Goal: Task Accomplishment & Management: Manage account settings

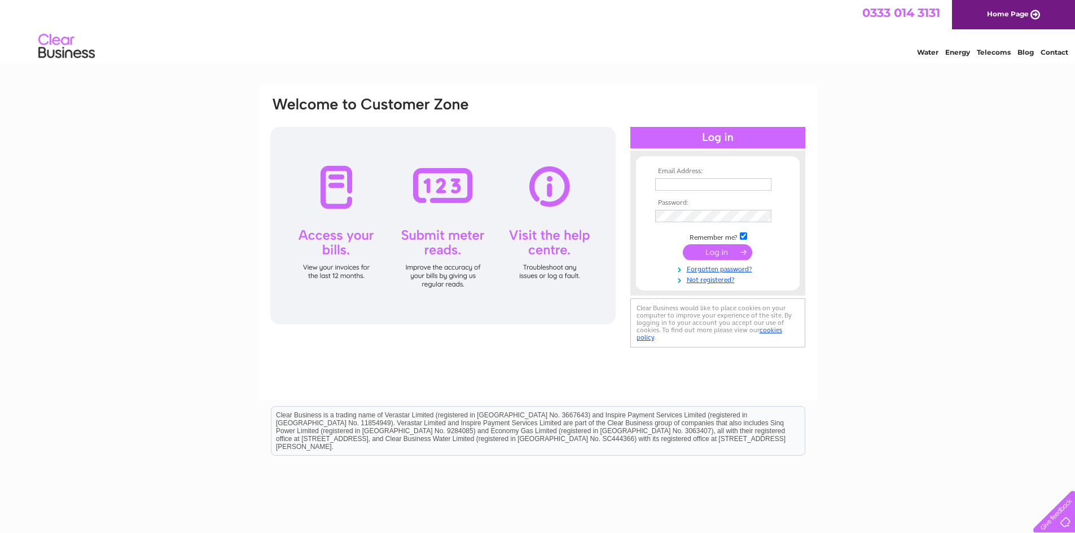
click at [691, 182] on input "text" at bounding box center [713, 184] width 116 height 12
type input "[PERSON_NAME][EMAIL_ADDRESS][DOMAIN_NAME]"
click at [711, 246] on input "submit" at bounding box center [717, 253] width 69 height 16
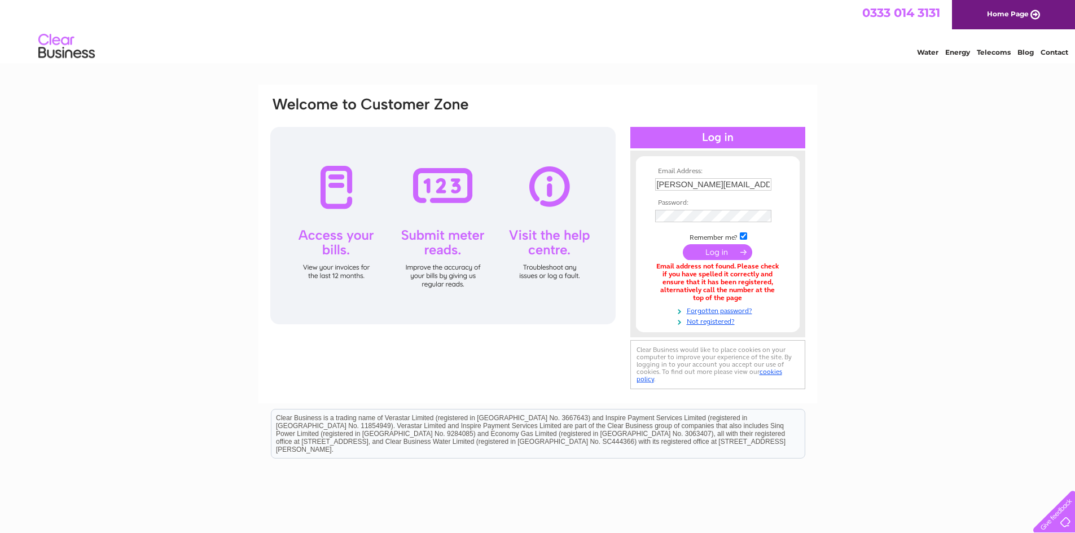
click at [711, 185] on input "[PERSON_NAME][EMAIL_ADDRESS][DOMAIN_NAME]" at bounding box center [713, 184] width 116 height 12
type input "[PERSON_NAME][EMAIL_ADDRESS][DOMAIN_NAME]"
click at [745, 238] on input "checkbox" at bounding box center [743, 237] width 7 height 7
checkbox input "false"
click at [718, 251] on input "submit" at bounding box center [717, 252] width 69 height 16
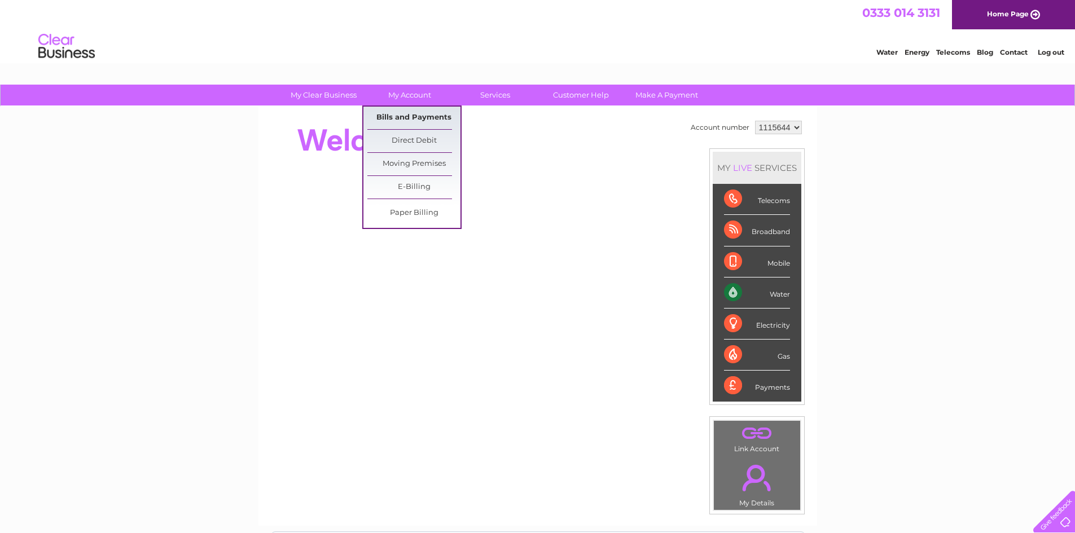
click at [419, 113] on link "Bills and Payments" at bounding box center [413, 118] width 93 height 23
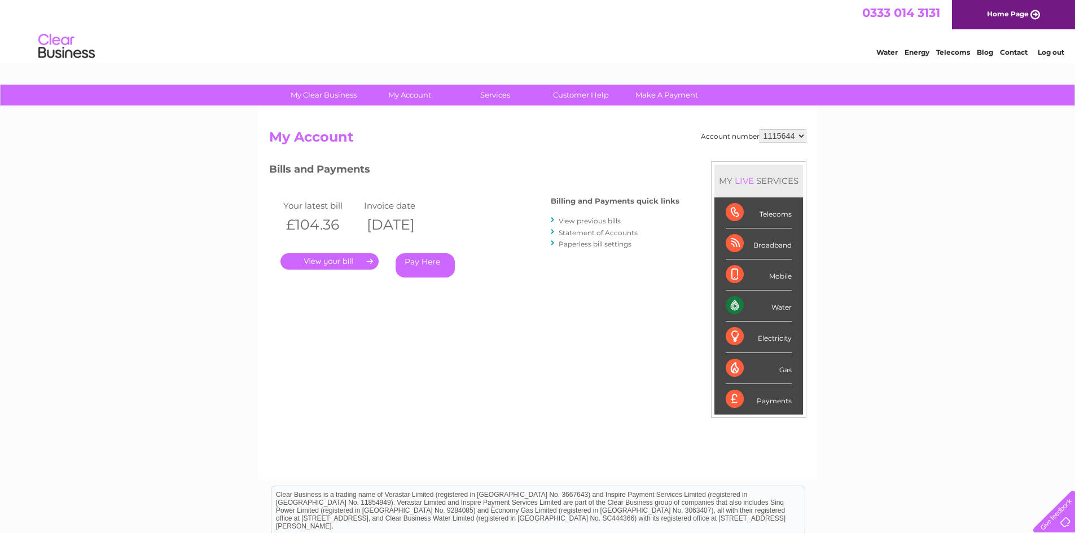
click at [350, 261] on link "." at bounding box center [329, 261] width 98 height 16
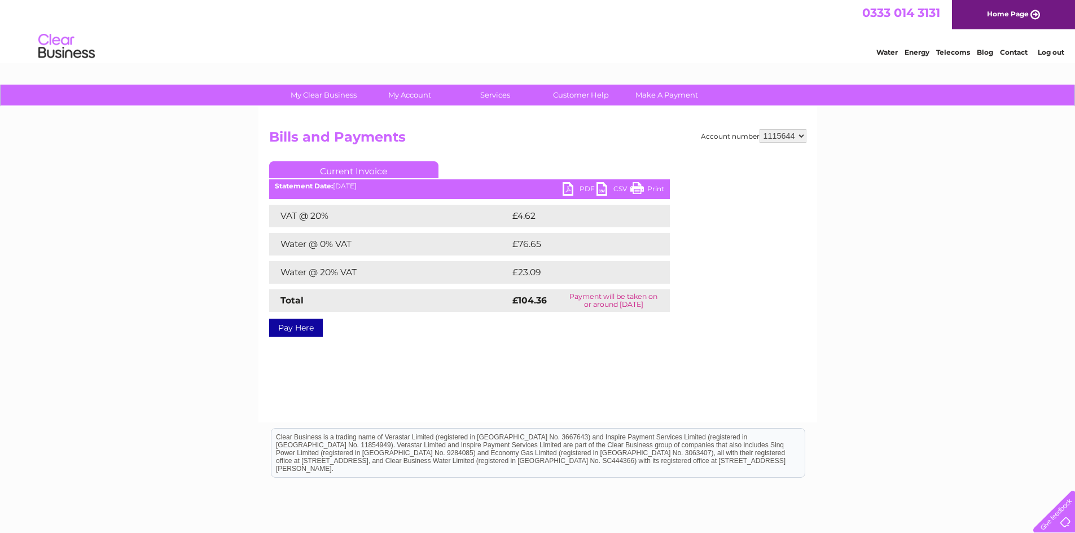
click at [587, 187] on link "PDF" at bounding box center [580, 190] width 34 height 16
